Goal: Navigation & Orientation: Find specific page/section

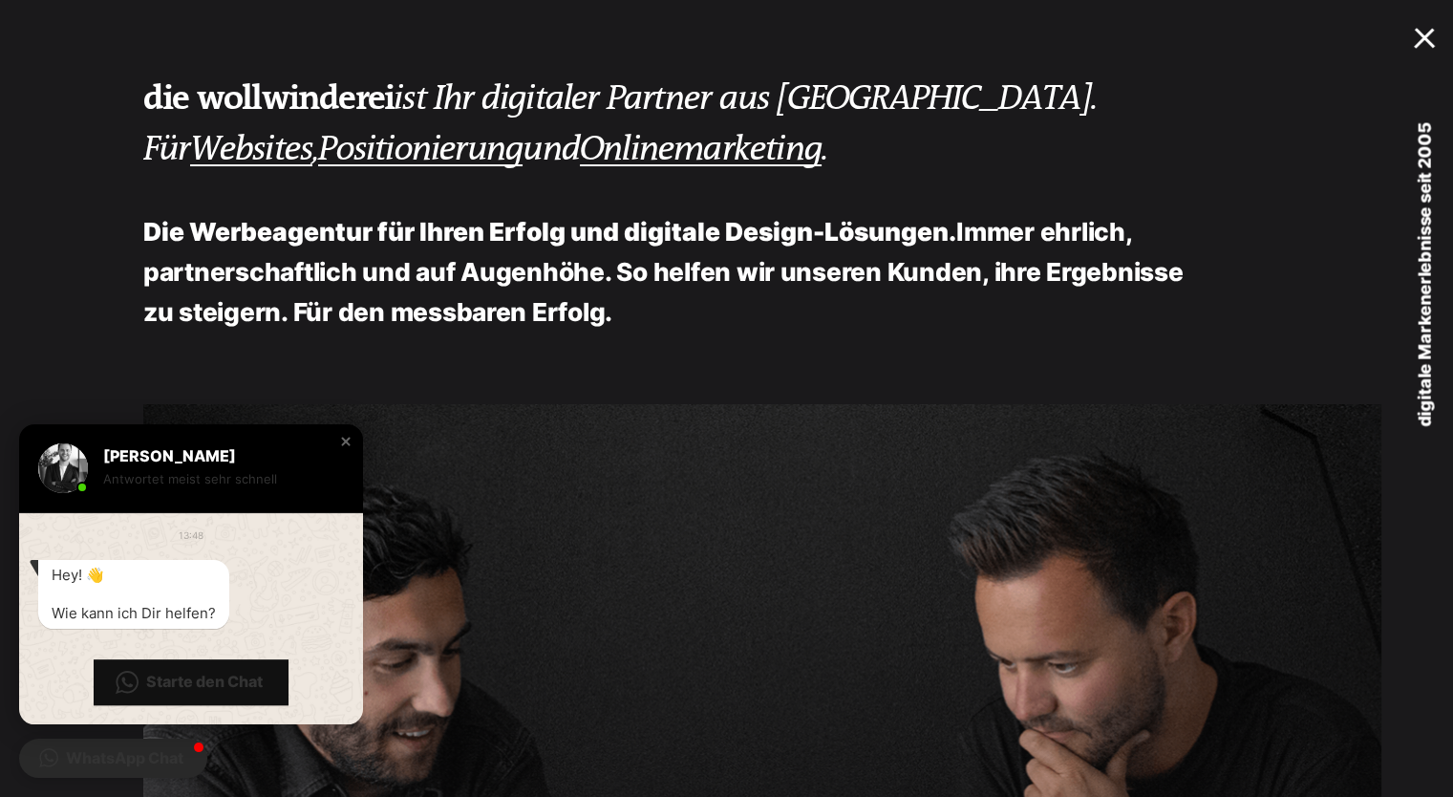
click at [1417, 38] on div at bounding box center [1428, 35] width 29 height 18
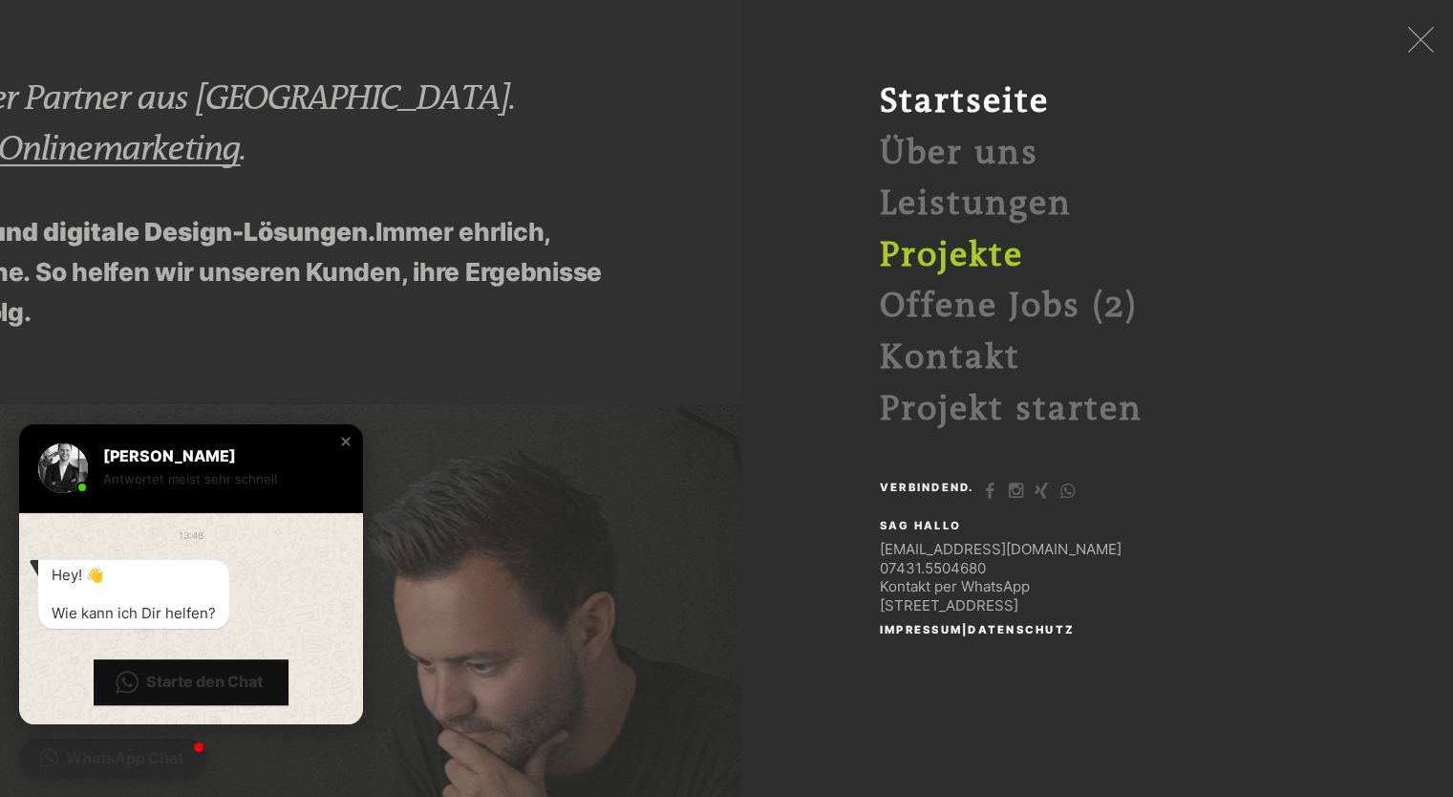
click at [955, 248] on link "Projekte" at bounding box center [951, 255] width 143 height 39
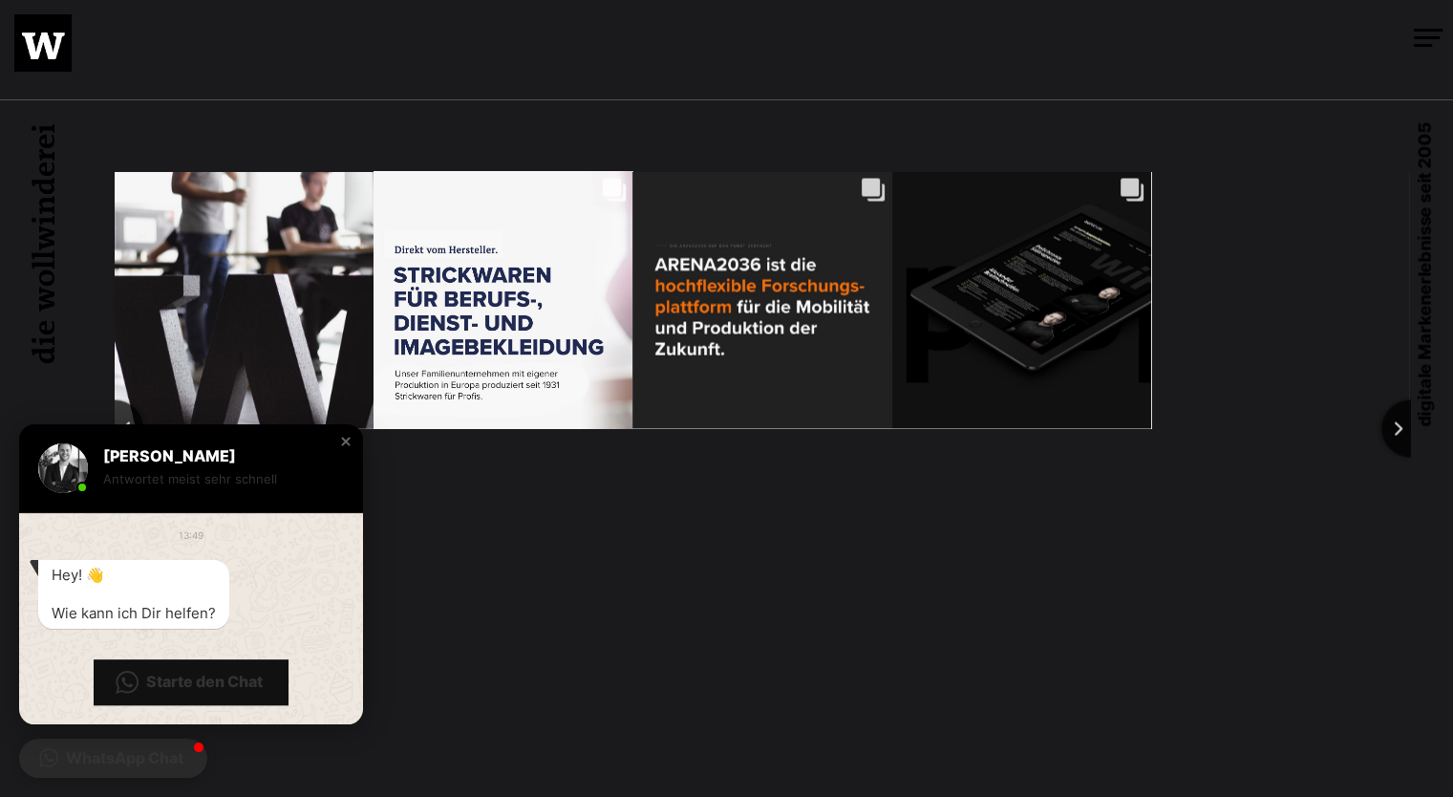
scroll to position [3630, 0]
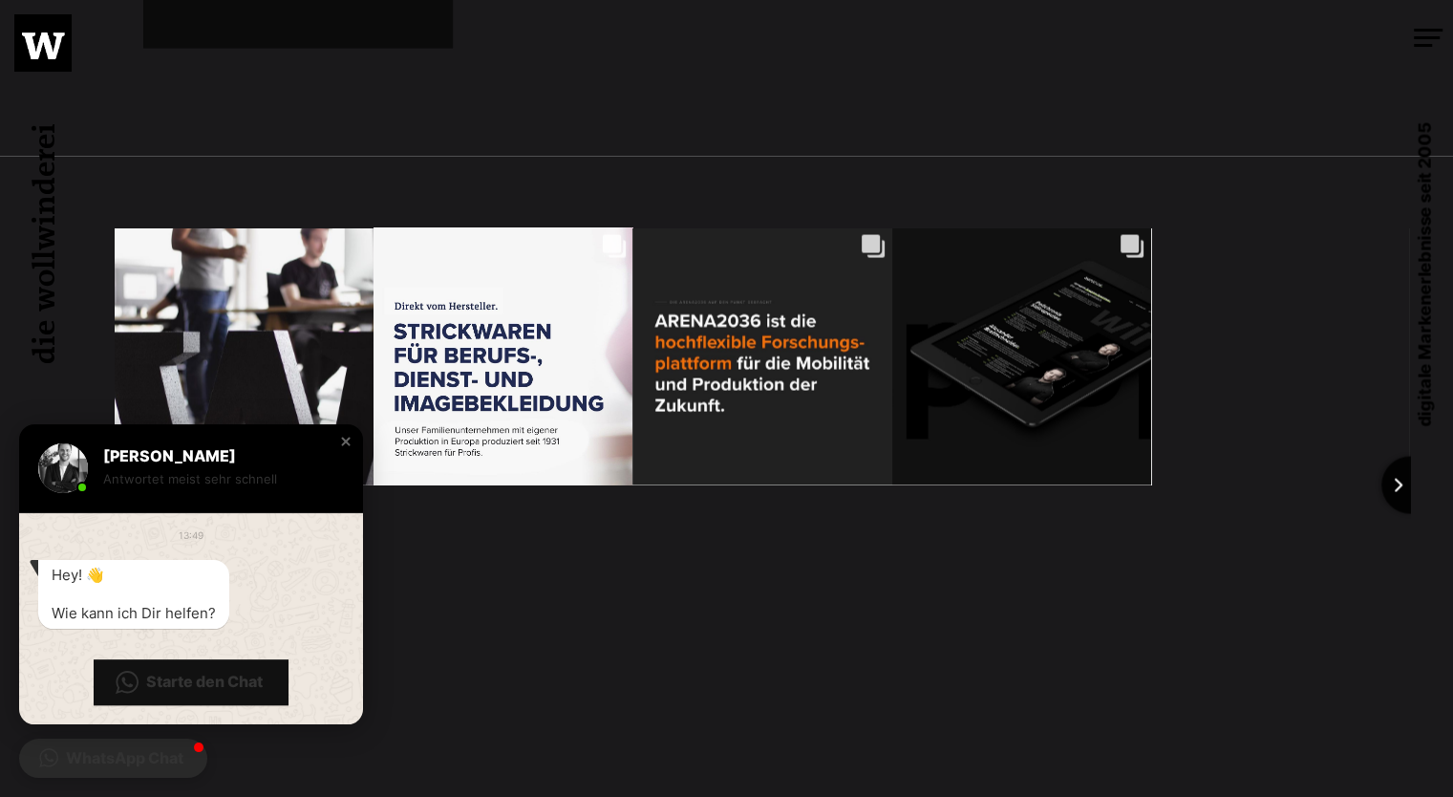
click at [1404, 510] on button "Next slide" at bounding box center [1409, 484] width 57 height 57
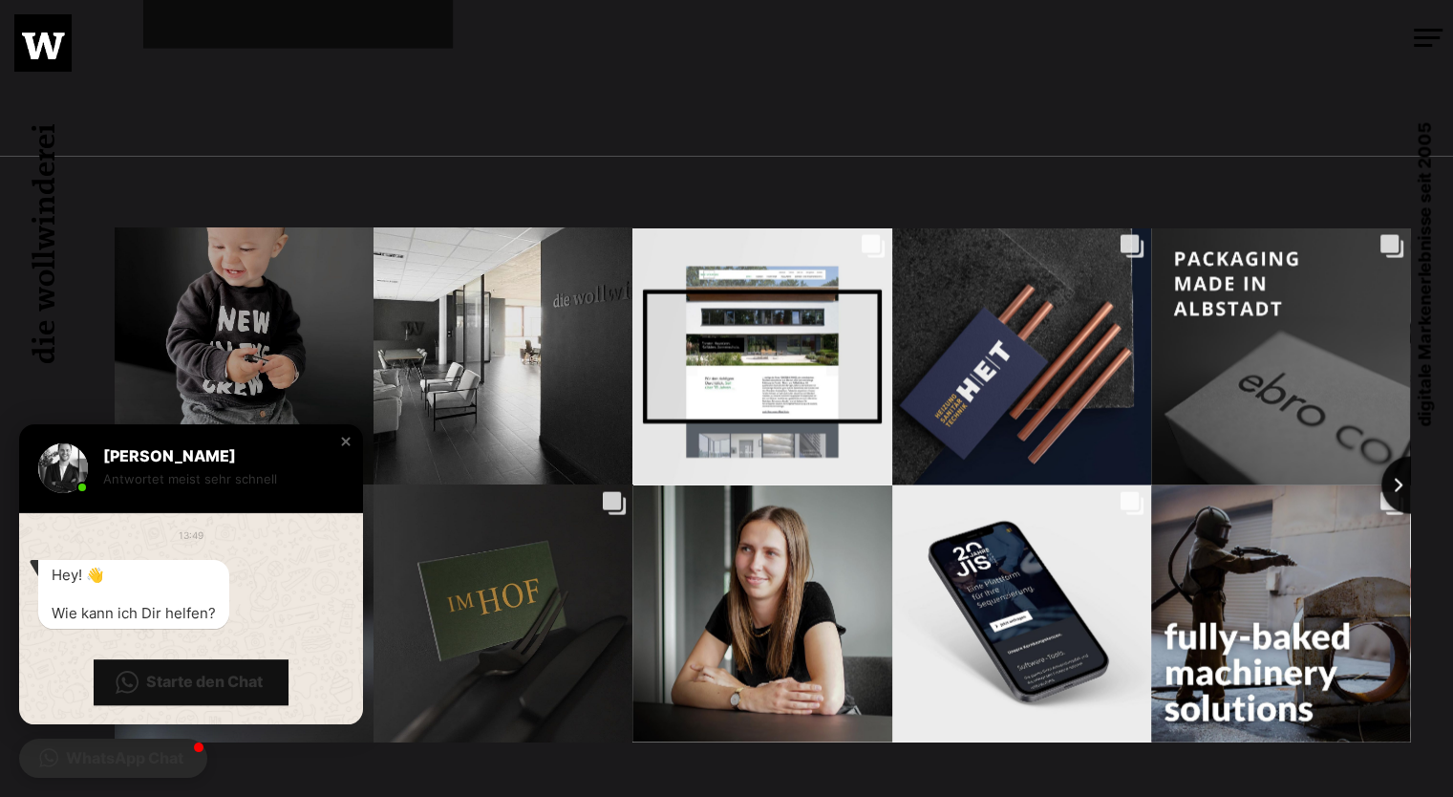
click at [1404, 510] on button "Next slide" at bounding box center [1409, 484] width 57 height 57
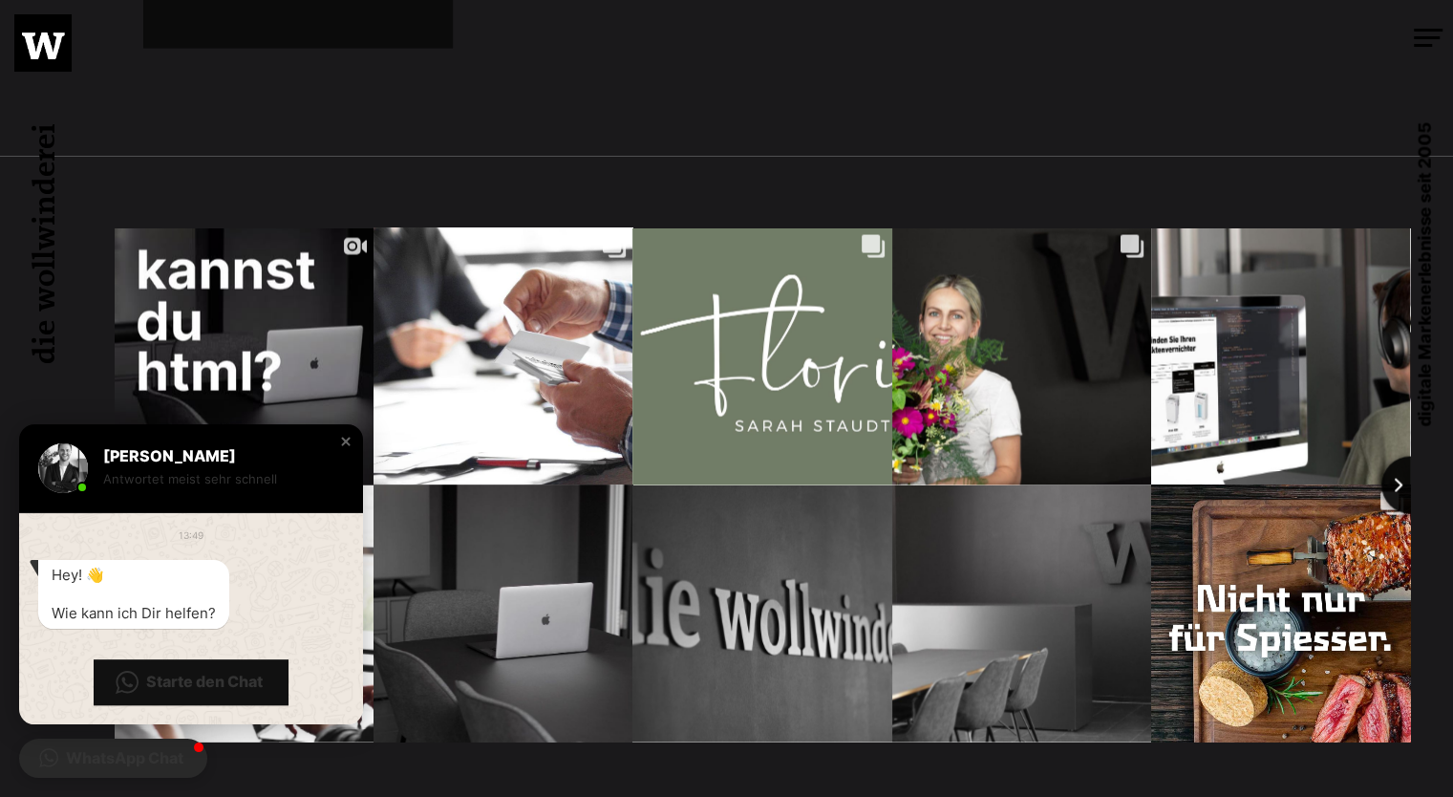
click at [1404, 510] on button "Next slide" at bounding box center [1409, 484] width 57 height 57
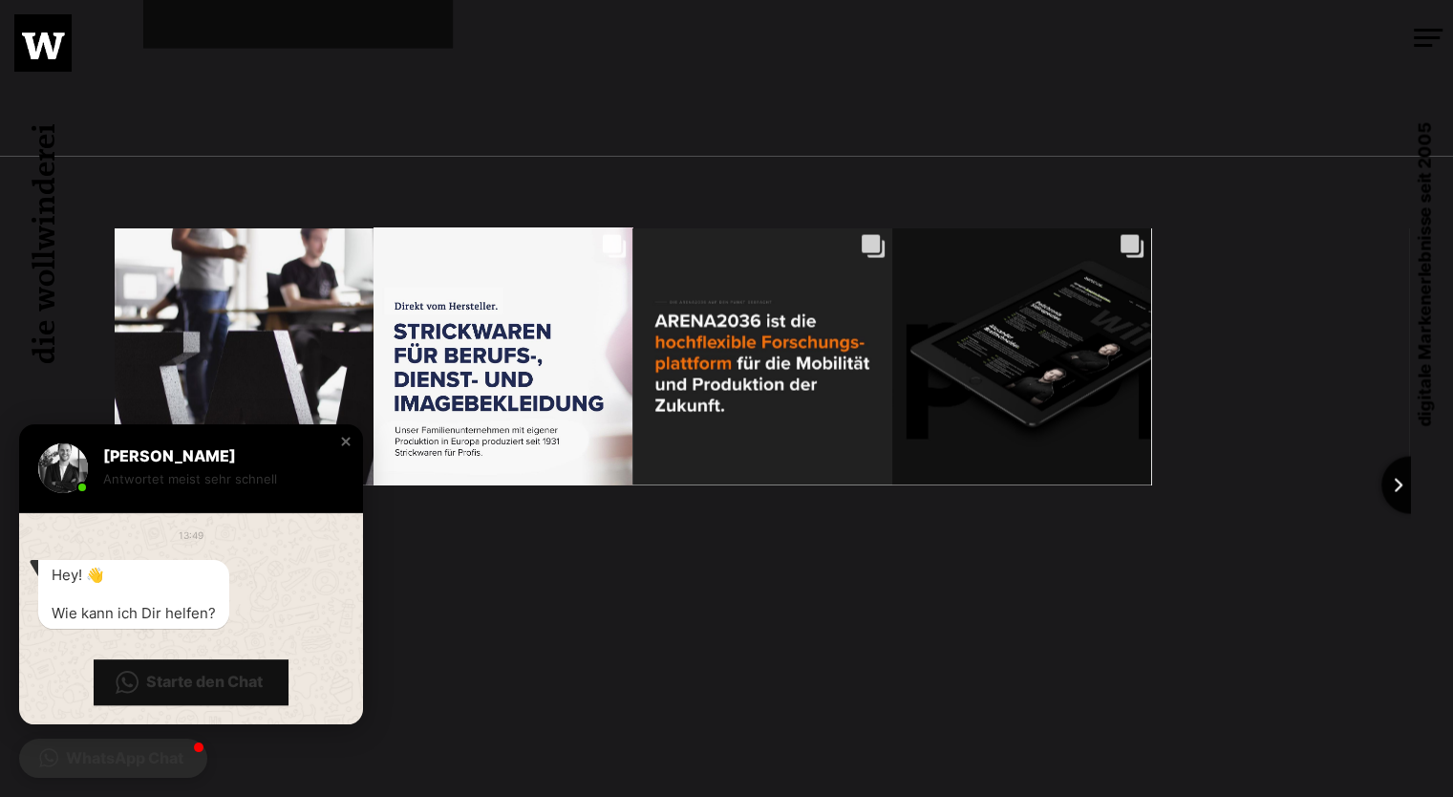
click at [1404, 510] on button "Next slide" at bounding box center [1409, 484] width 57 height 57
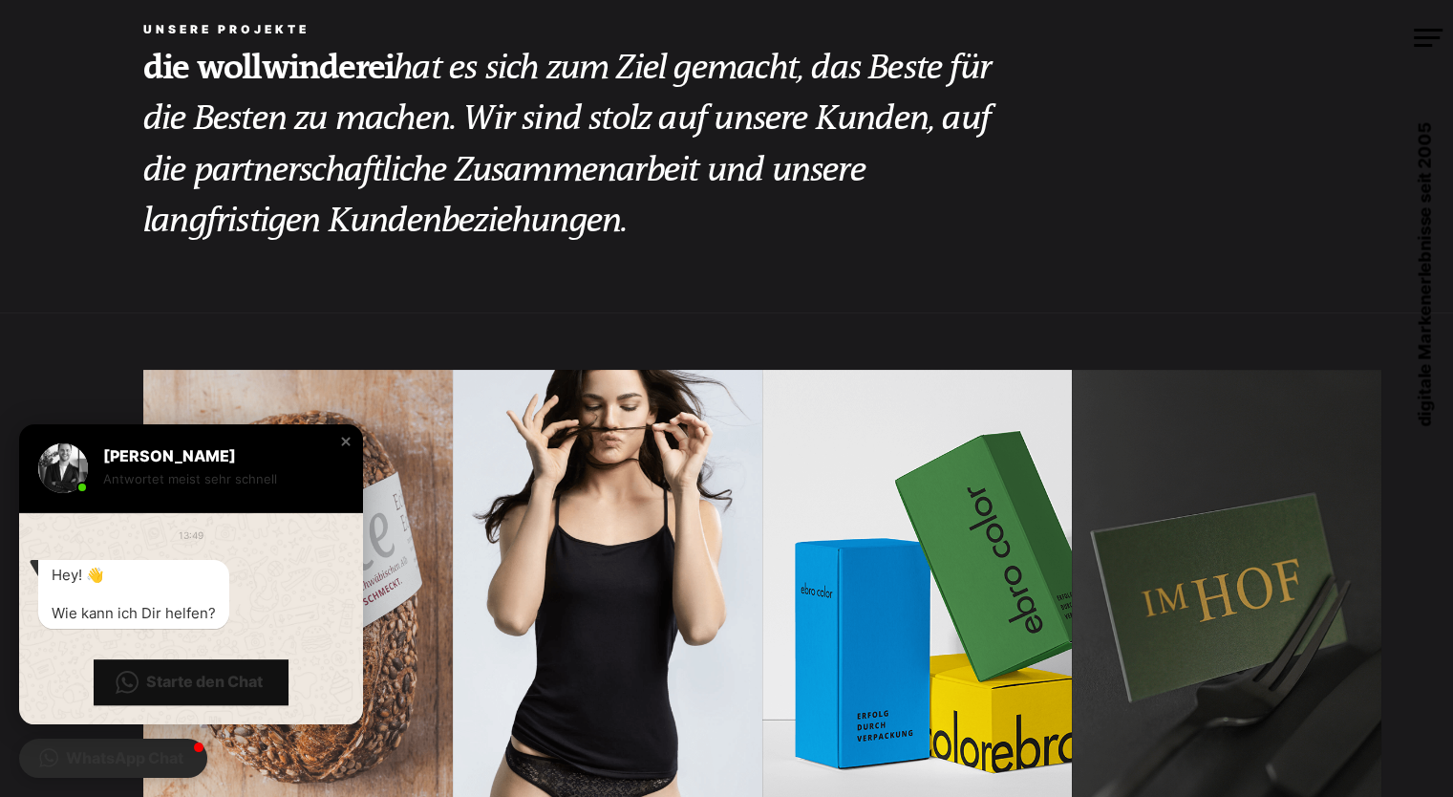
scroll to position [0, 0]
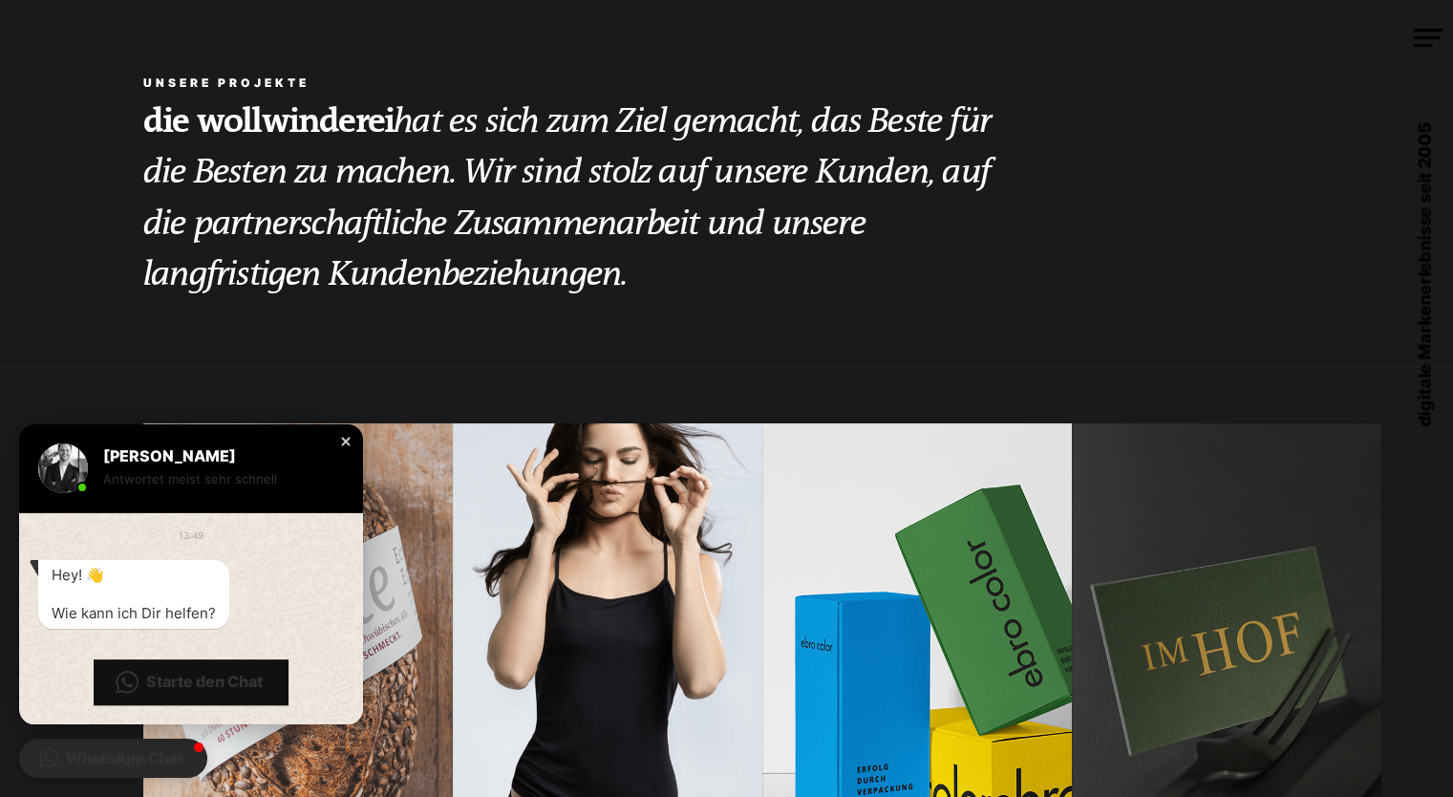
click at [348, 441] on div "Close chat window" at bounding box center [345, 441] width 19 height 19
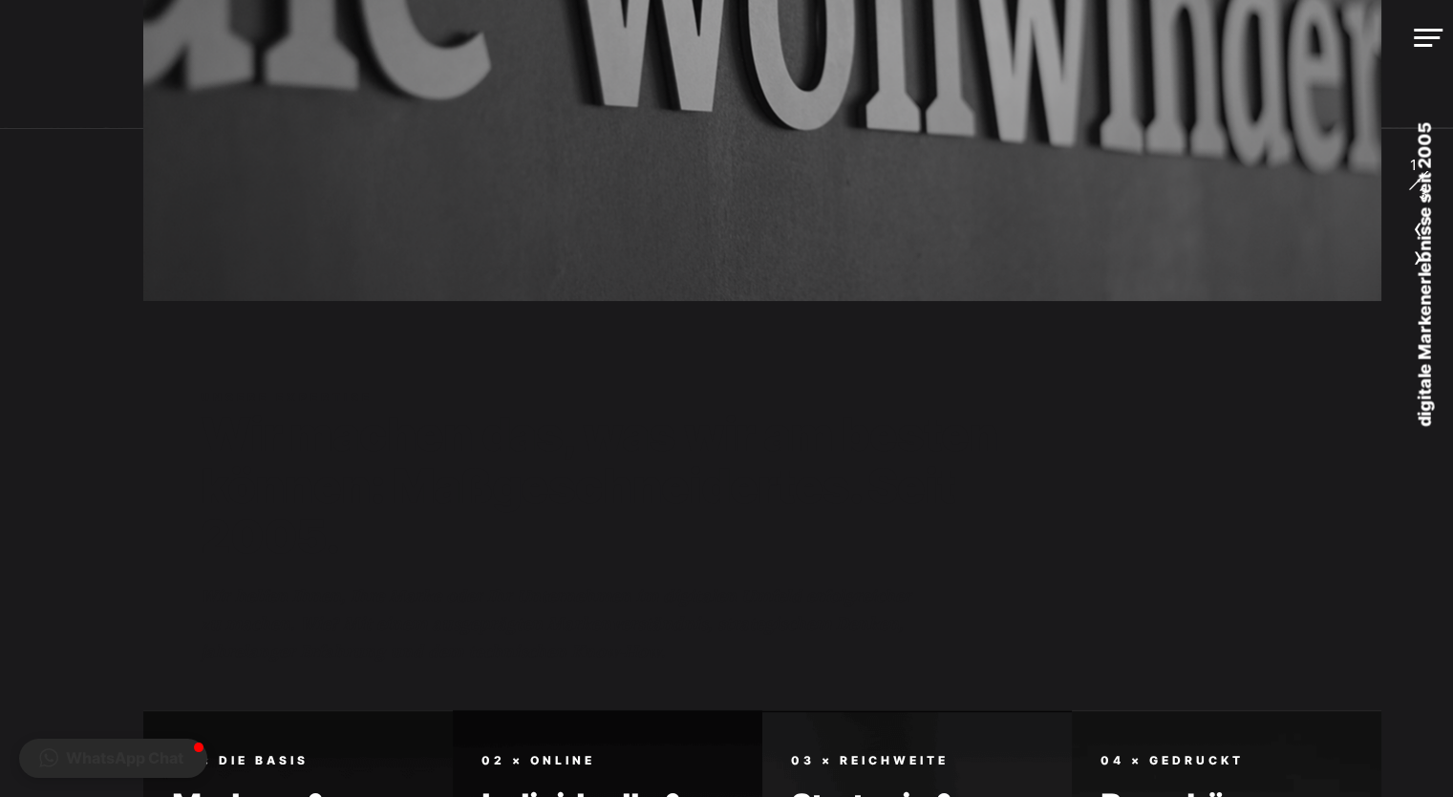
scroll to position [478, 0]
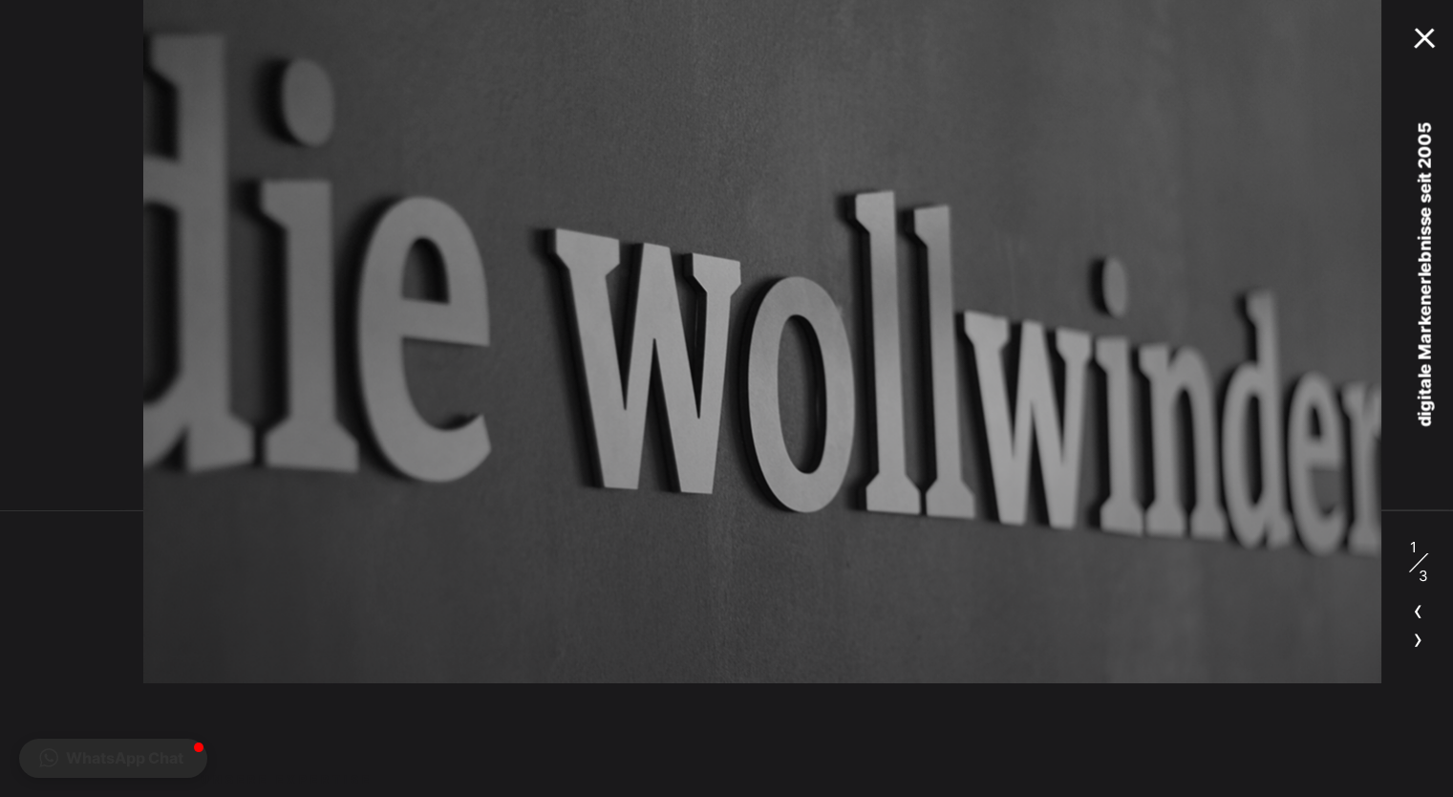
click at [1422, 39] on div at bounding box center [1428, 35] width 29 height 18
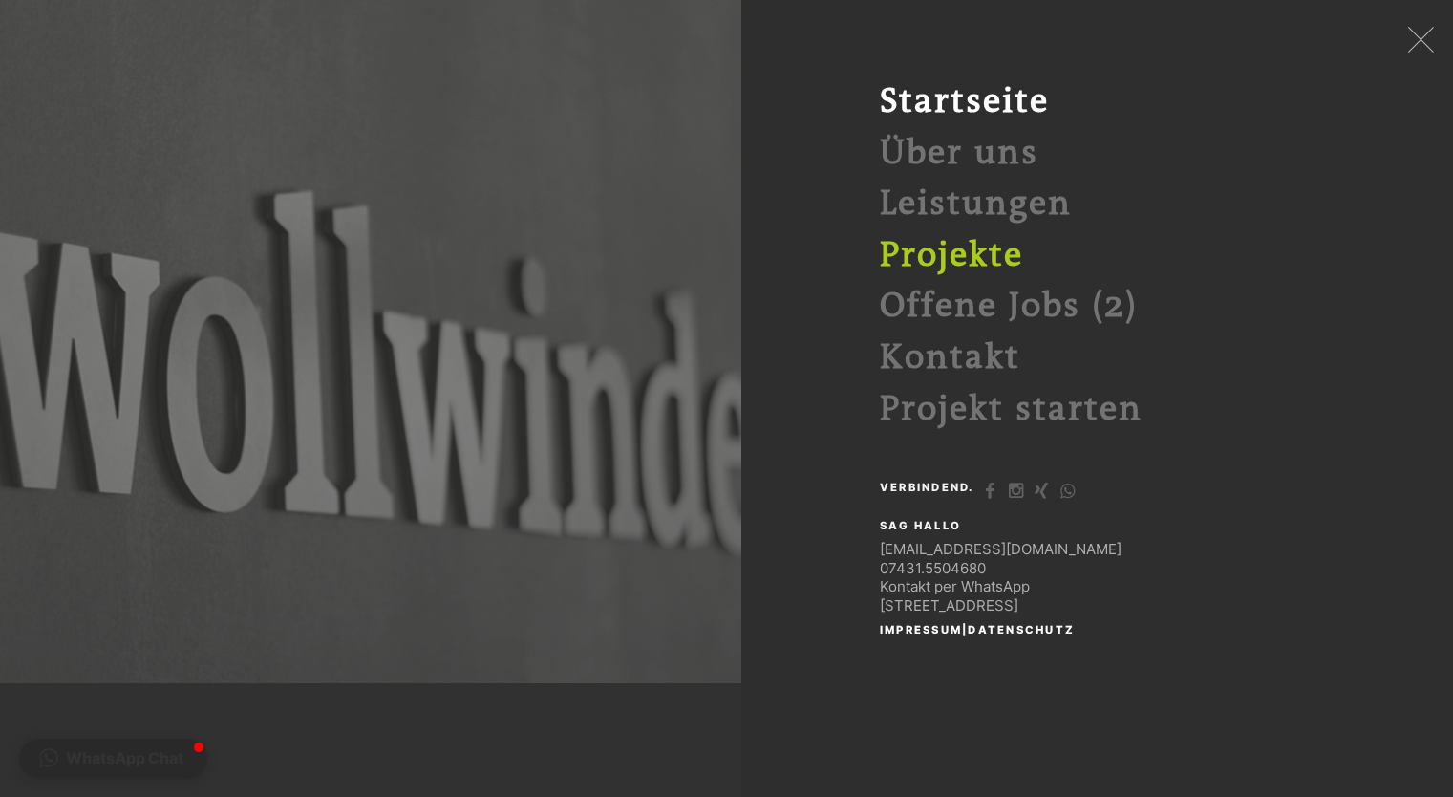
click at [929, 242] on link "Projekte" at bounding box center [951, 255] width 143 height 39
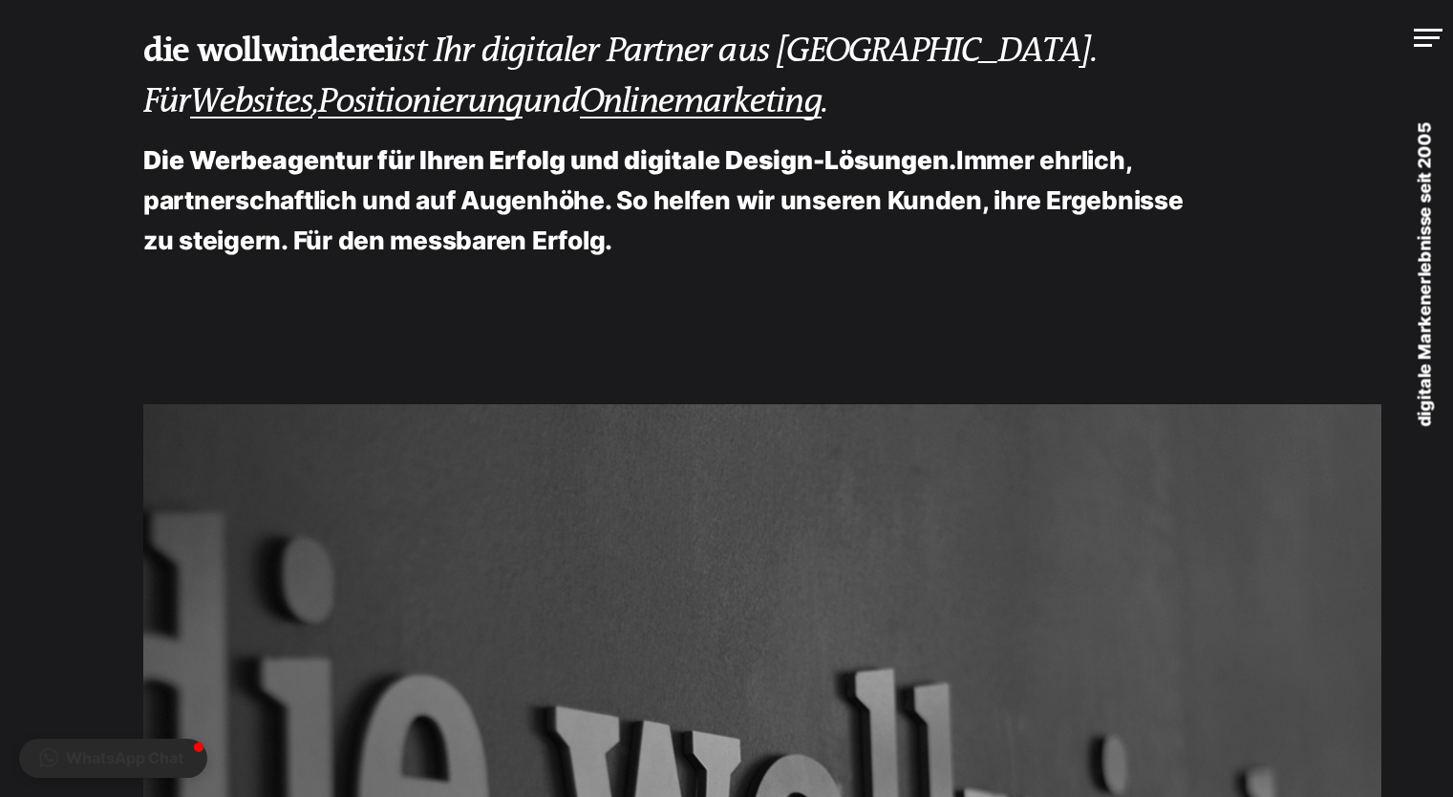
scroll to position [478, 0]
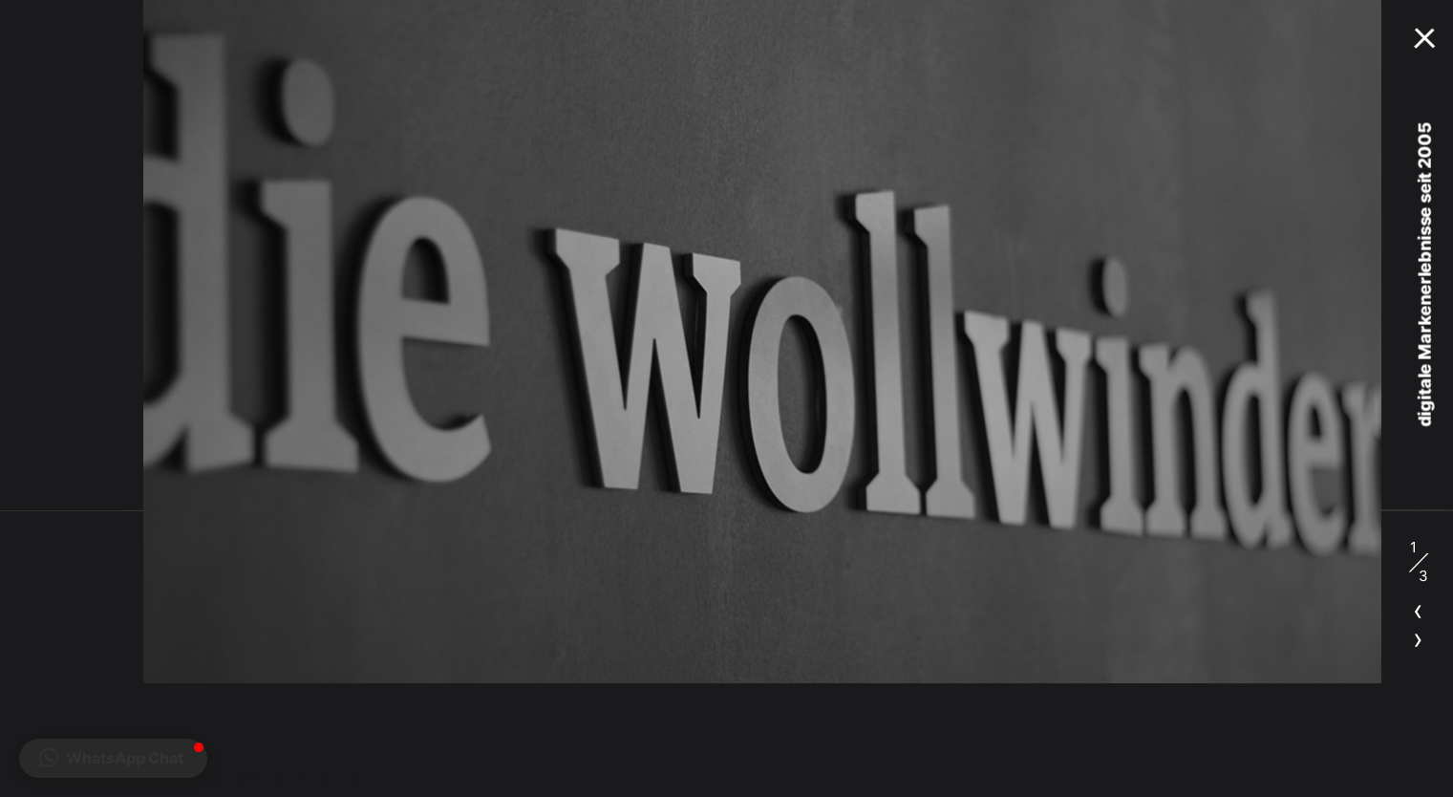
click at [1437, 36] on div at bounding box center [1428, 35] width 29 height 18
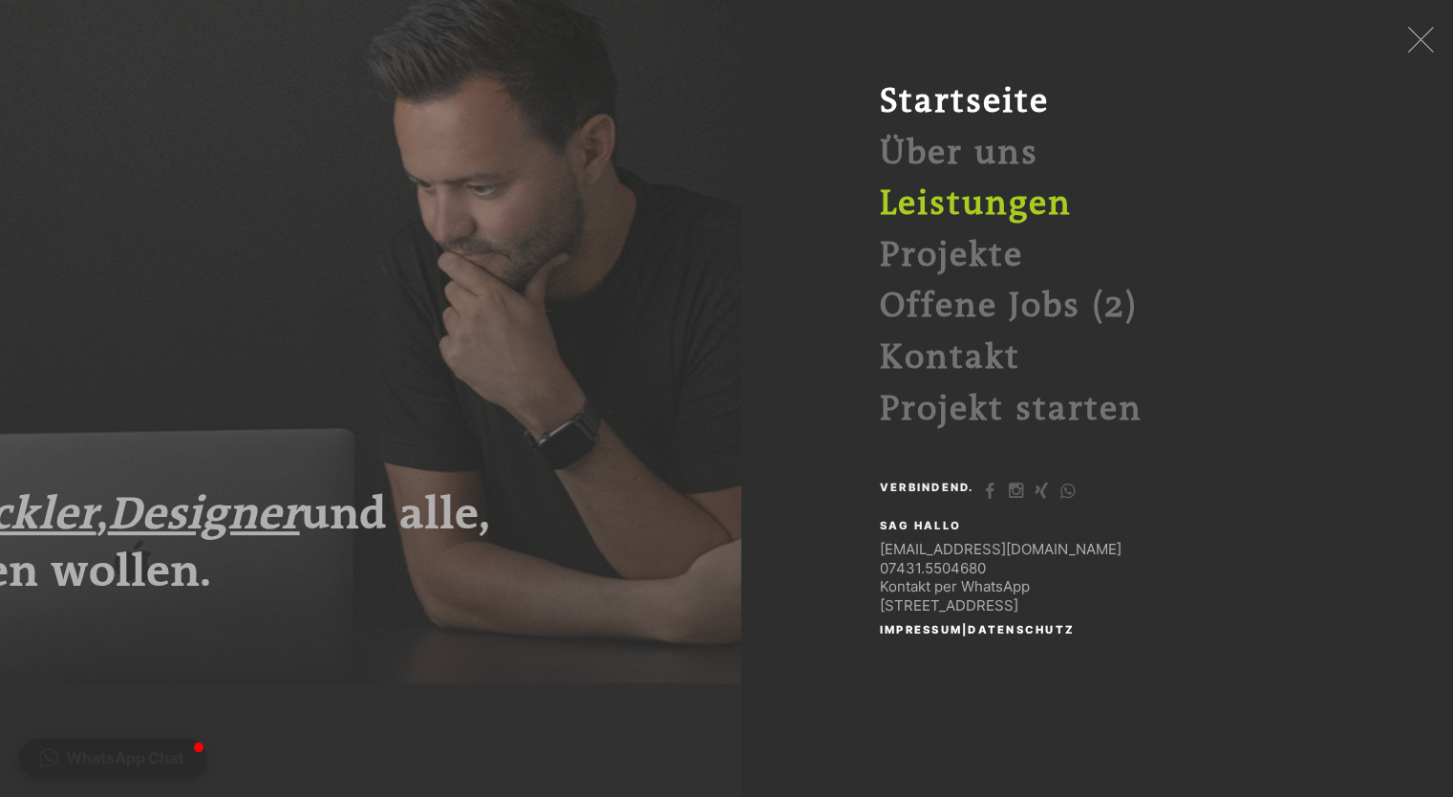
click at [925, 210] on link "Leistungen" at bounding box center [976, 203] width 192 height 39
